Goal: Task Accomplishment & Management: Complete application form

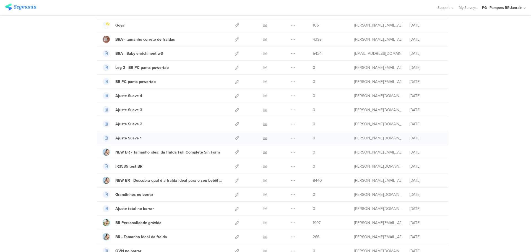
scroll to position [138, 0]
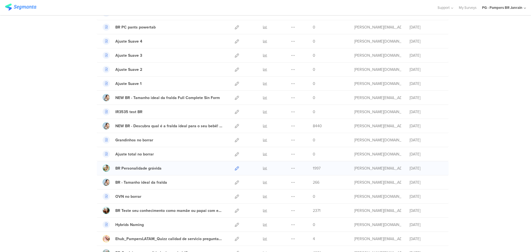
click at [235, 169] on icon at bounding box center [237, 168] width 4 height 4
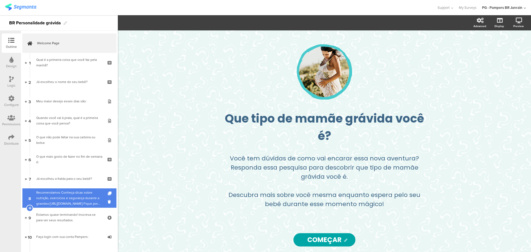
click at [71, 203] on div "Recomendamos Conheça dicas sobre nutrição, exercícios e segurança durante a gra…" at bounding box center [69, 198] width 66 height 17
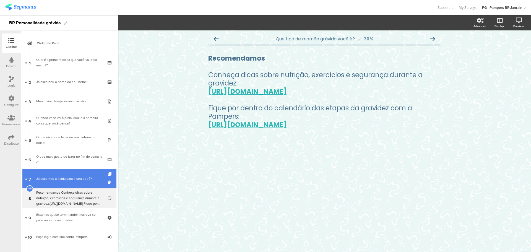
click at [65, 184] on link "7 Já escolheu a fralda para o seu bebê?" at bounding box center [69, 178] width 94 height 19
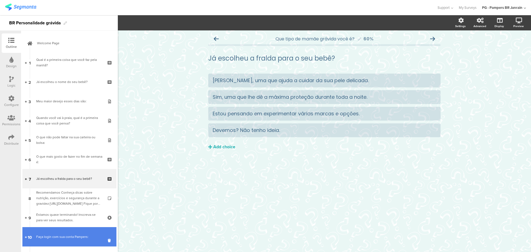
click at [66, 231] on link "10 Faça login com sua conta Pampers:" at bounding box center [69, 236] width 94 height 19
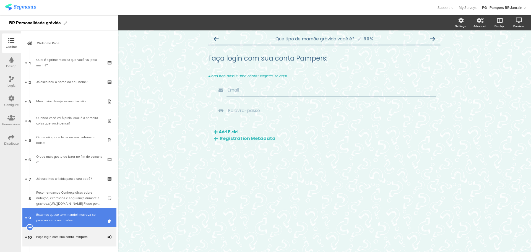
click at [66, 221] on div "Estamos quase terminando! Inscreva-se para ver seus resultados." at bounding box center [69, 217] width 66 height 11
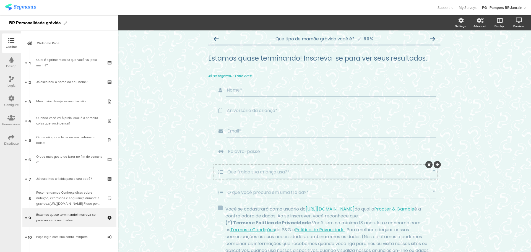
click at [275, 176] on div "Que fralda sua criança usa?*" at bounding box center [332, 172] width 210 height 13
click at [213, 25] on icon "button" at bounding box center [216, 22] width 6 height 4
click at [253, 211] on div "Você se cadastrará como usuário do https://www.pampers.com.br/ do qual a Procte…" at bounding box center [329, 247] width 210 height 86
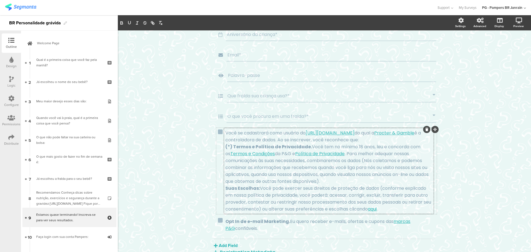
scroll to position [83, 0]
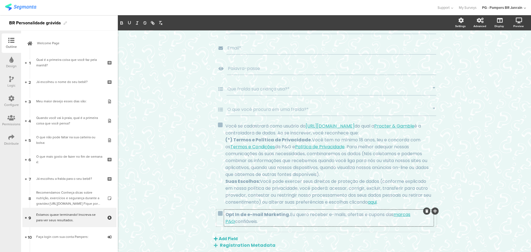
click at [288, 219] on div "Opt In de e-mail Marketing. Eu quero receber e-mails, ofertas e cupons das marc…" at bounding box center [329, 218] width 210 height 17
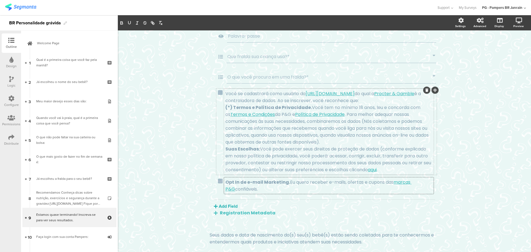
scroll to position [82, 0]
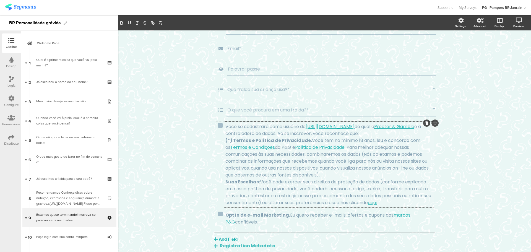
click at [247, 126] on div "Você se cadastrará como usuário do https://www.pampers.com.br/ do qual a Procte…" at bounding box center [329, 165] width 210 height 86
click at [220, 126] on div at bounding box center [220, 125] width 5 height 5
click at [164, 21] on icon "button" at bounding box center [163, 22] width 6 height 4
click at [165, 77] on div "Que tipo de mamãe grávida você é? 80% Estamos quase terminando! Inscreva-se par…" at bounding box center [325, 128] width 414 height 360
click at [221, 213] on div at bounding box center [220, 214] width 5 height 5
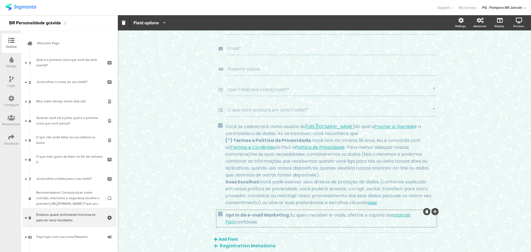
click at [165, 21] on icon "button" at bounding box center [163, 22] width 6 height 4
click at [170, 101] on div "Que tipo de mamãe grávida você é? 80% Estamos quase terminando! Inscreva-se par…" at bounding box center [325, 128] width 414 height 360
click at [247, 125] on p "Você se cadastrará como usuário do https://www.pampers.com.br/ do qual a Procte…" at bounding box center [329, 130] width 207 height 14
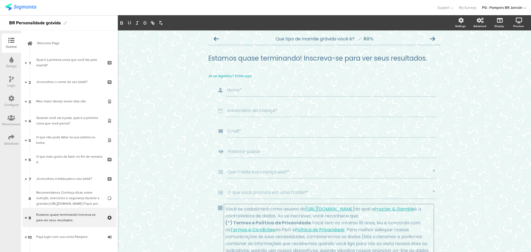
click at [153, 108] on div "Que tipo de mamãe grávida você é? 80% Estamos quase terminando! Inscreva-se par…" at bounding box center [325, 210] width 414 height 360
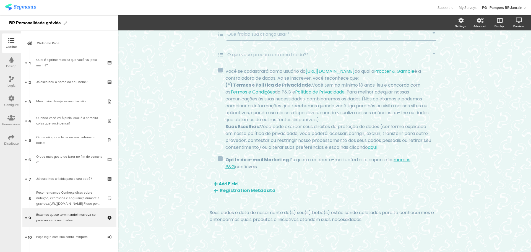
click at [173, 153] on div "Que tipo de mamãe grávida você é? 80% Estamos quase terminando! Inscreva-se par…" at bounding box center [325, 73] width 414 height 360
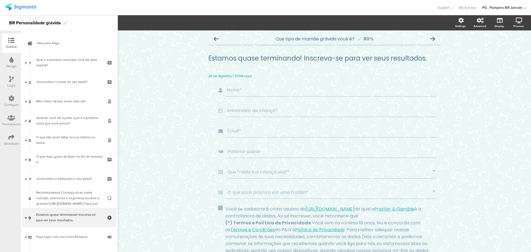
click at [473, 95] on div "Que tipo de mamãe grávida você é? 80% Estamos quase terminando! Inscreva-se par…" at bounding box center [325, 210] width 414 height 360
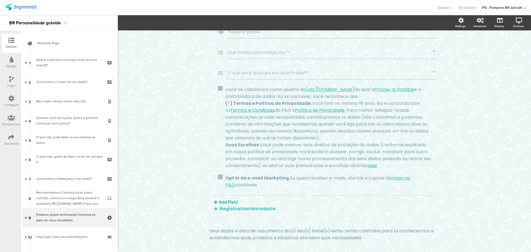
scroll to position [138, 0]
